Goal: Task Accomplishment & Management: Complete application form

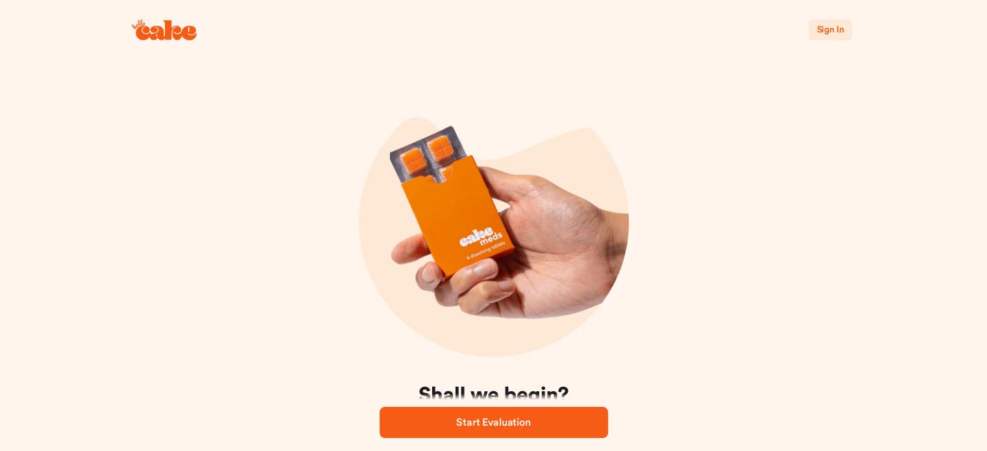
click at [822, 31] on span "Sign In" at bounding box center [829, 29] width 27 height 9
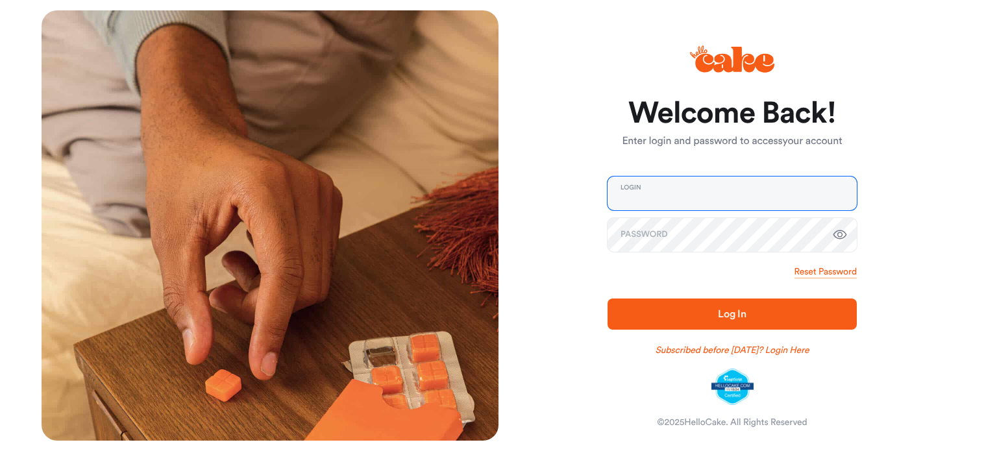
click at [670, 190] on input "email" at bounding box center [731, 194] width 249 height 34
type input "**********"
click at [607, 299] on button "Log In" at bounding box center [731, 314] width 249 height 31
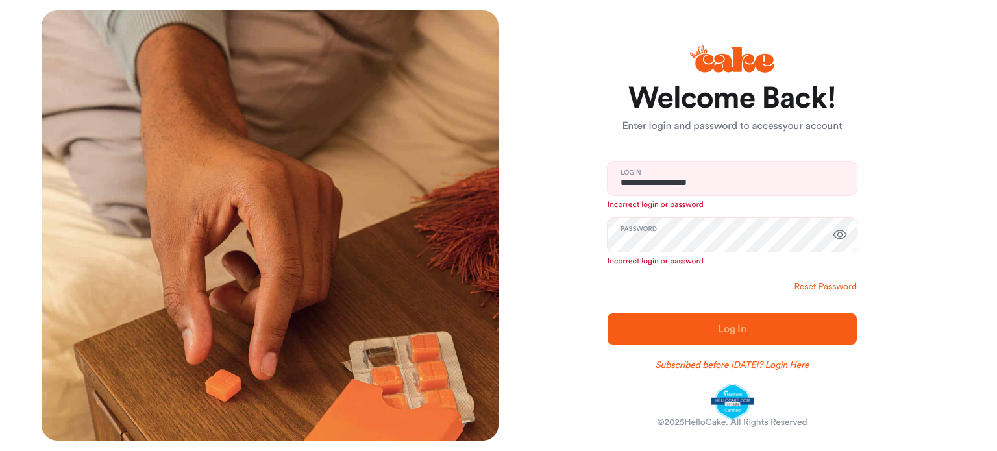
click at [843, 232] on icon "button" at bounding box center [840, 235] width 16 height 16
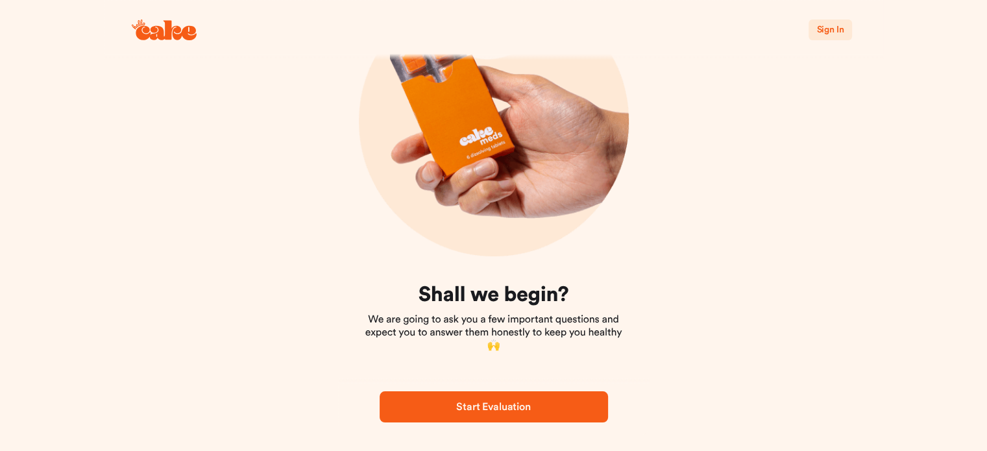
scroll to position [104, 0]
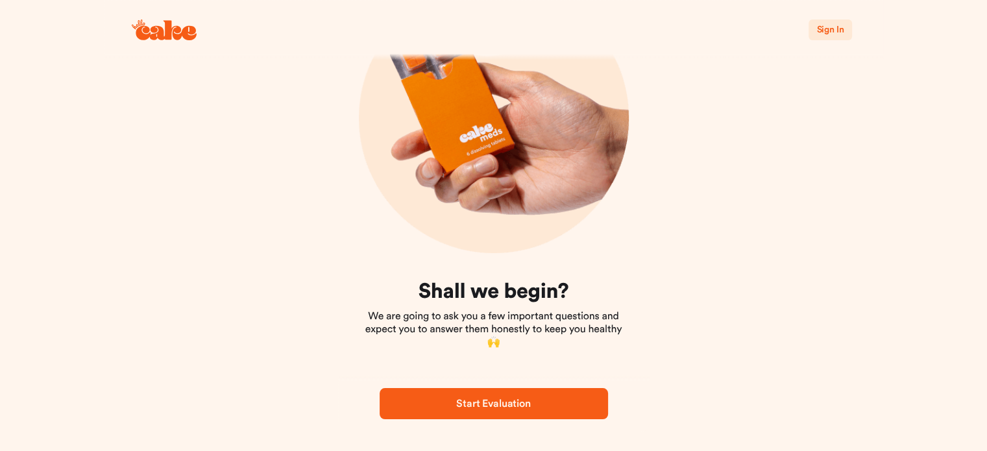
click at [487, 401] on span "Start Evaluation" at bounding box center [493, 404] width 74 height 10
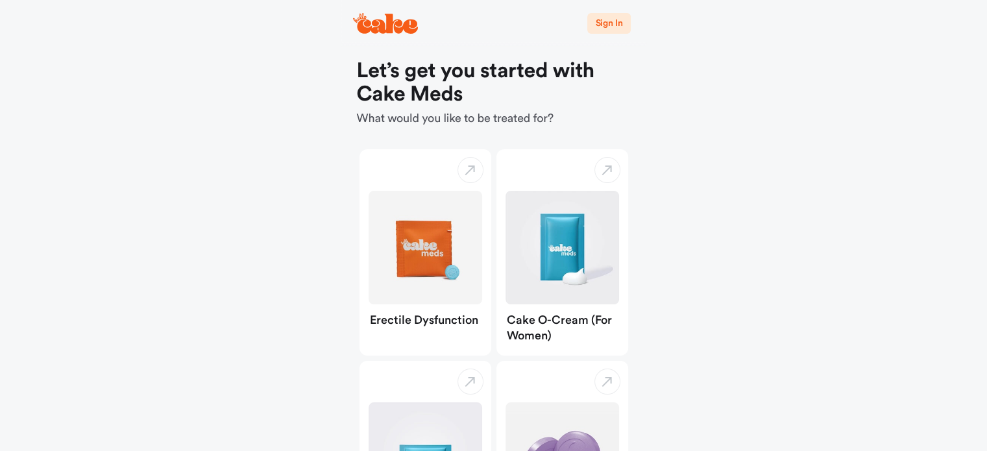
click at [614, 25] on span "Sign In" at bounding box center [608, 23] width 27 height 9
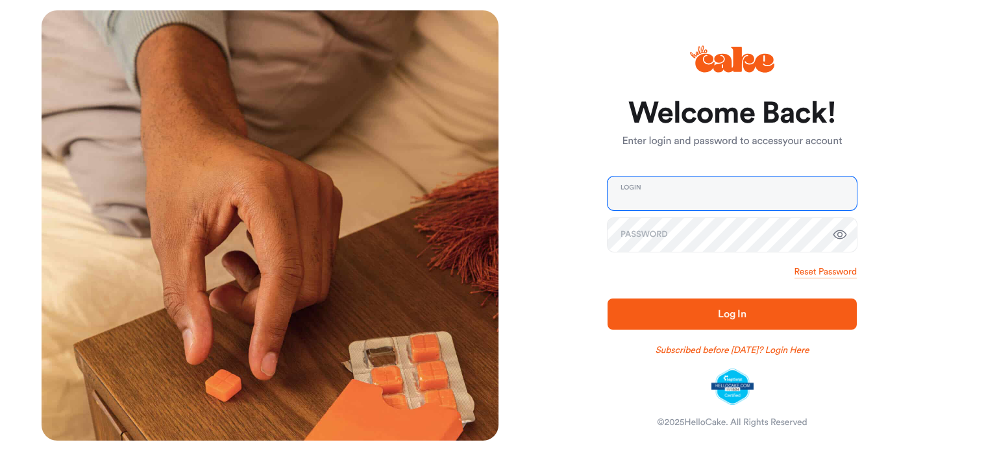
click at [670, 196] on input "email" at bounding box center [731, 194] width 249 height 34
click at [682, 188] on input "email" at bounding box center [731, 194] width 249 height 34
